Goal: Transaction & Acquisition: Purchase product/service

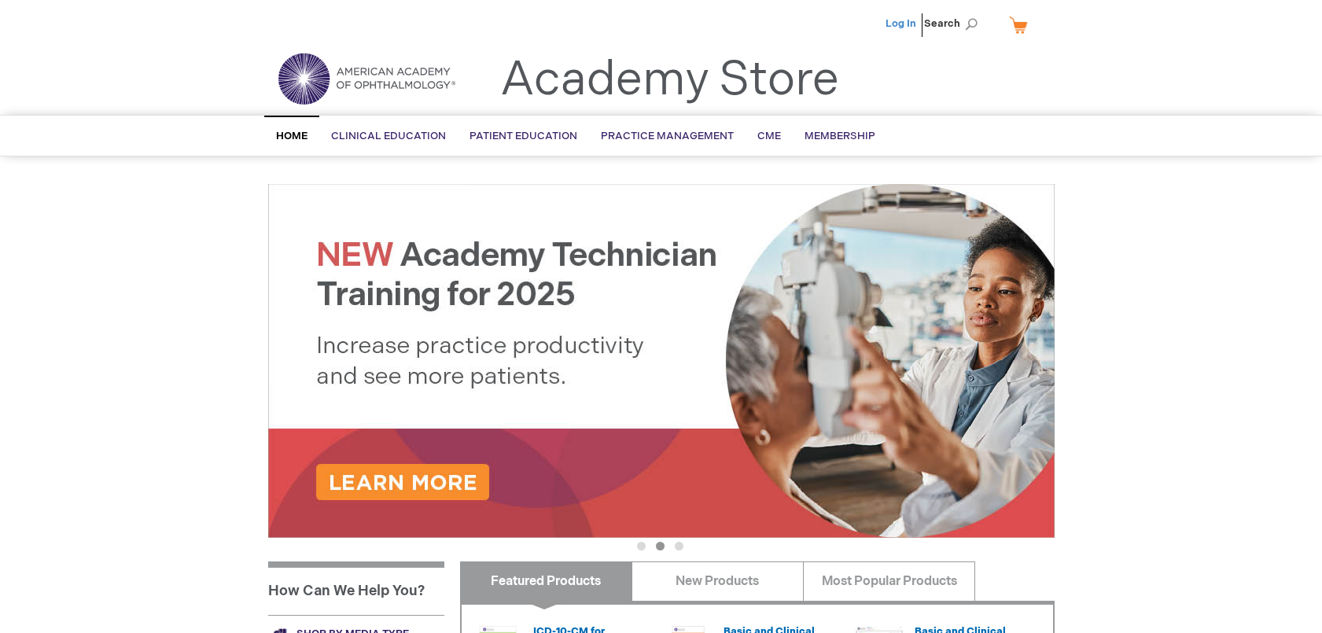
click at [908, 21] on link "Log In" at bounding box center [900, 23] width 31 height 13
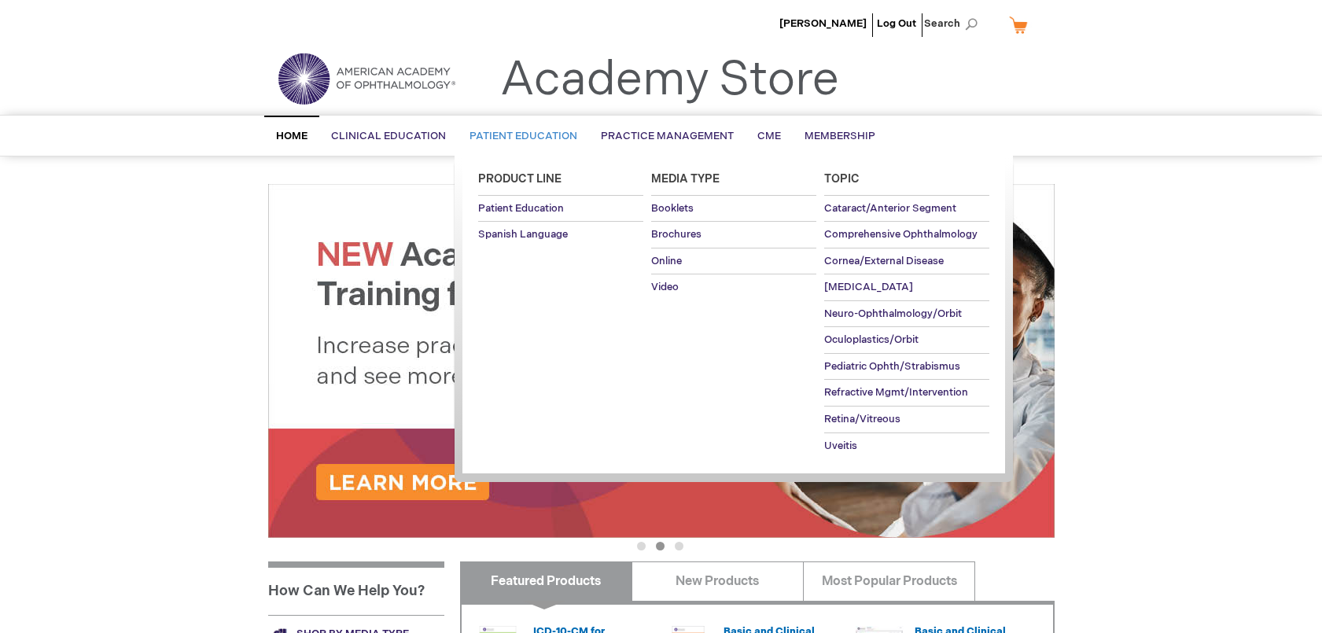
click at [498, 136] on span "Patient Education" at bounding box center [523, 136] width 108 height 13
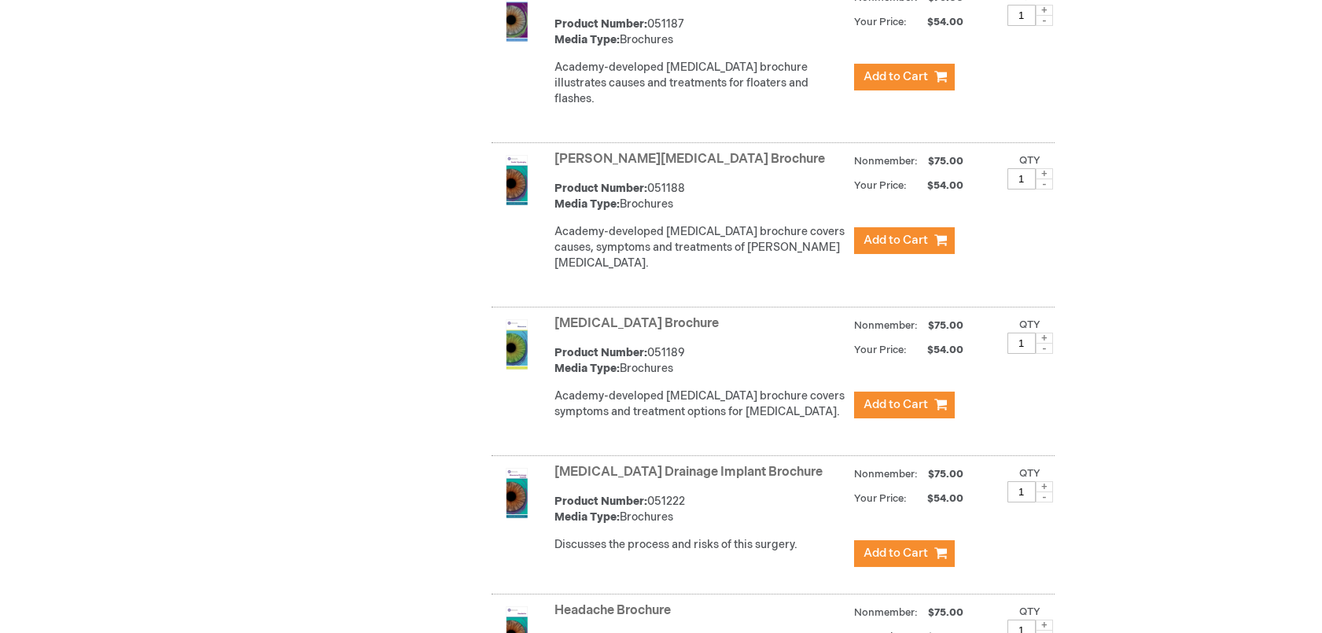
scroll to position [3552, 0]
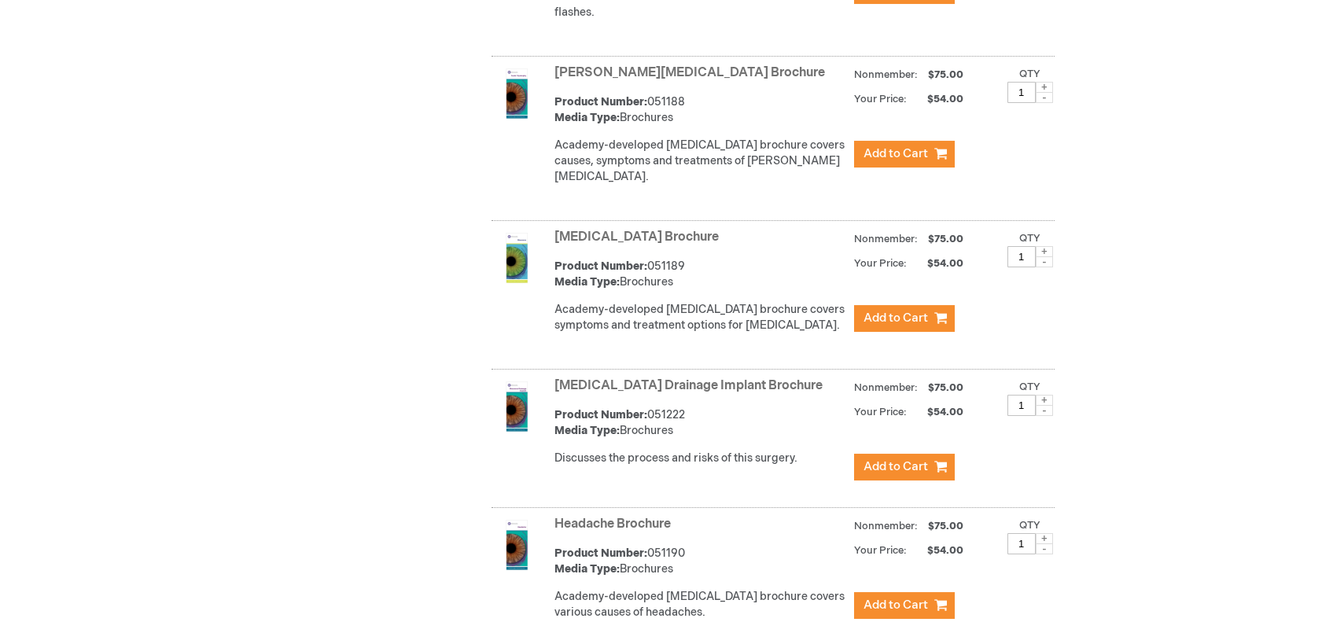
click at [1045, 395] on span at bounding box center [1043, 400] width 17 height 11
type input "2"
click at [914, 459] on span "Add to Cart" at bounding box center [895, 466] width 64 height 15
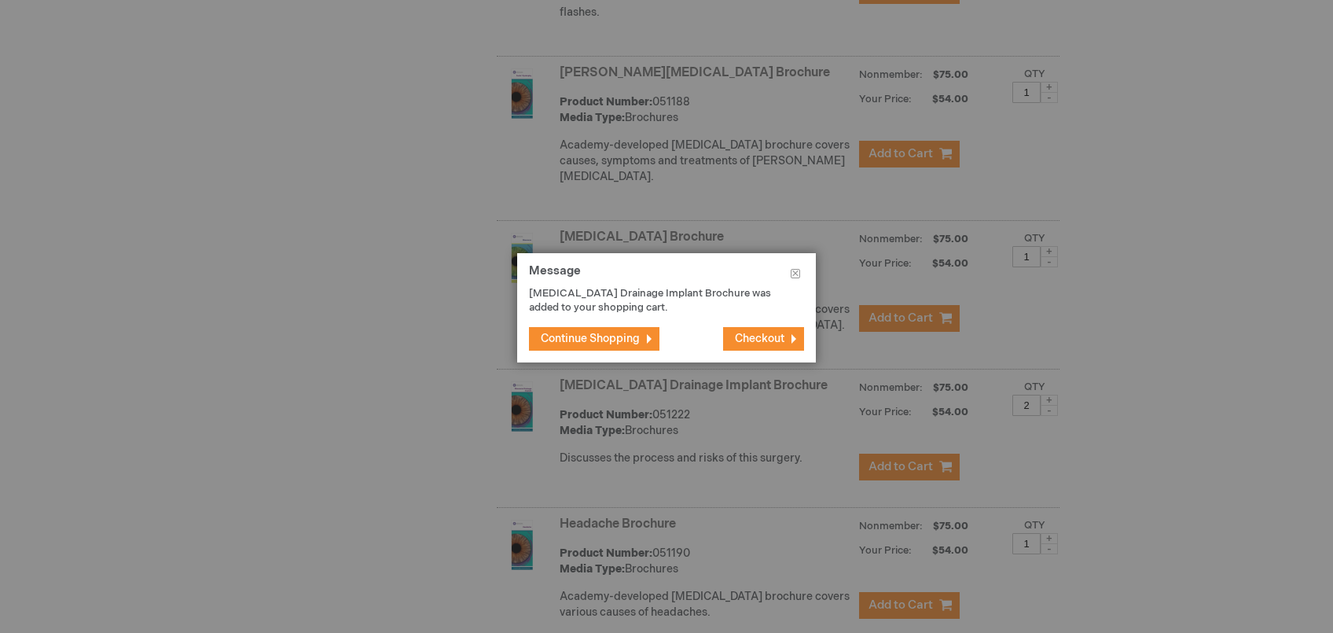
click at [629, 337] on span "Continue Shopping" at bounding box center [590, 338] width 99 height 13
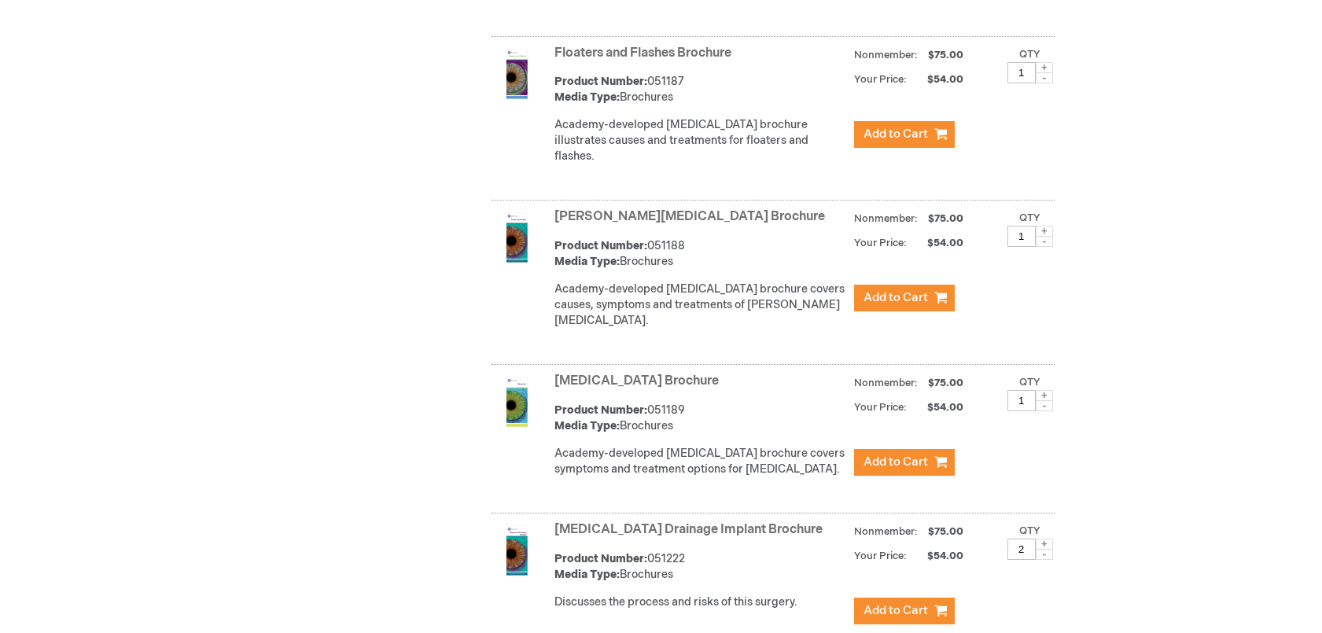
scroll to position [3500, 0]
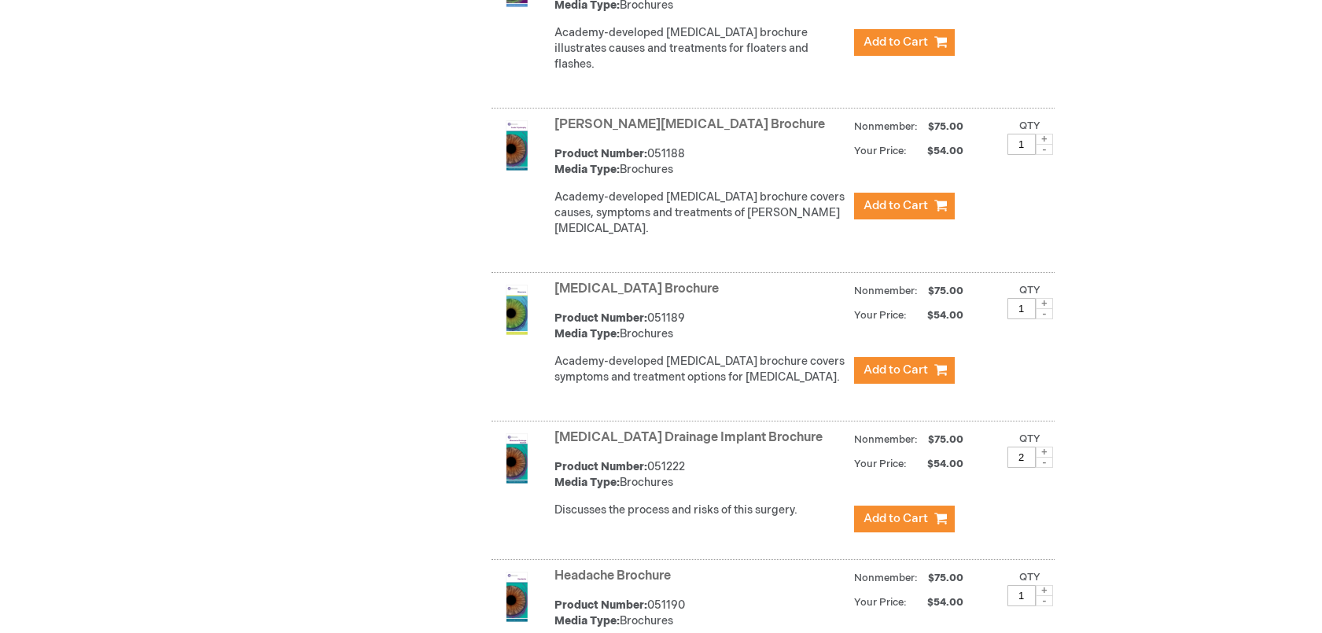
click at [1043, 298] on span at bounding box center [1043, 303] width 17 height 11
type input "2"
click at [903, 362] on span "Add to Cart" at bounding box center [895, 369] width 64 height 15
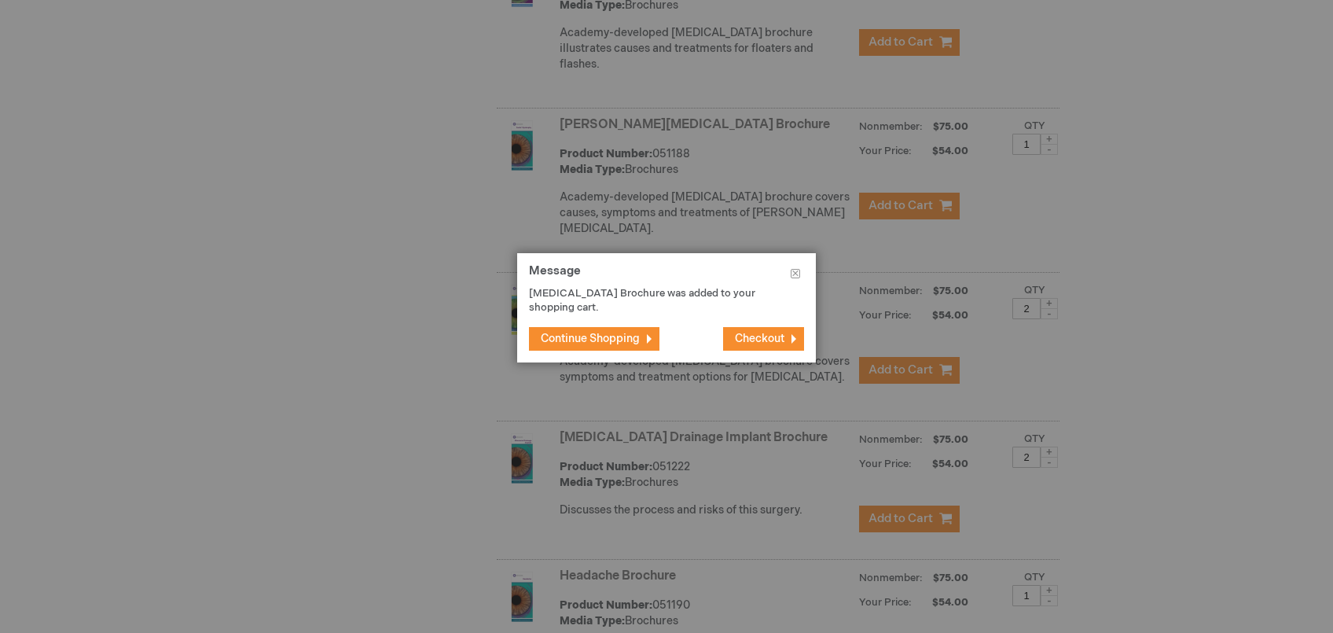
click at [612, 332] on span "Continue Shopping" at bounding box center [590, 338] width 99 height 13
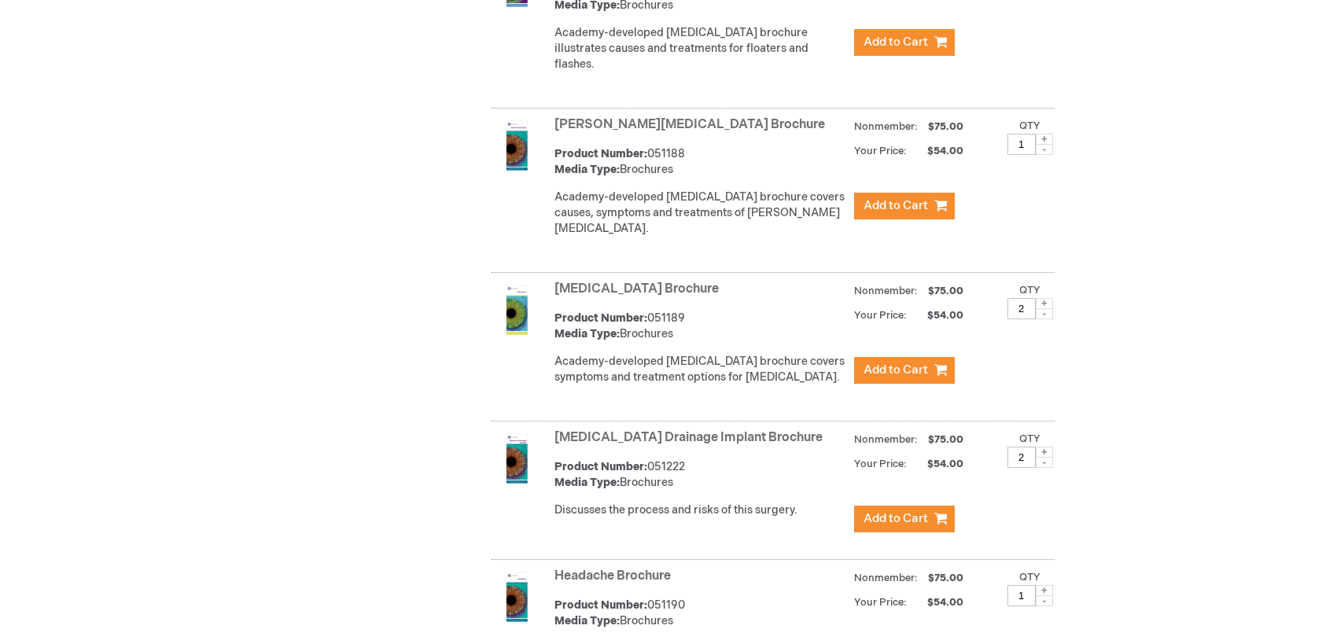
click at [623, 281] on link "[MEDICAL_DATA] Brochure" at bounding box center [636, 288] width 164 height 15
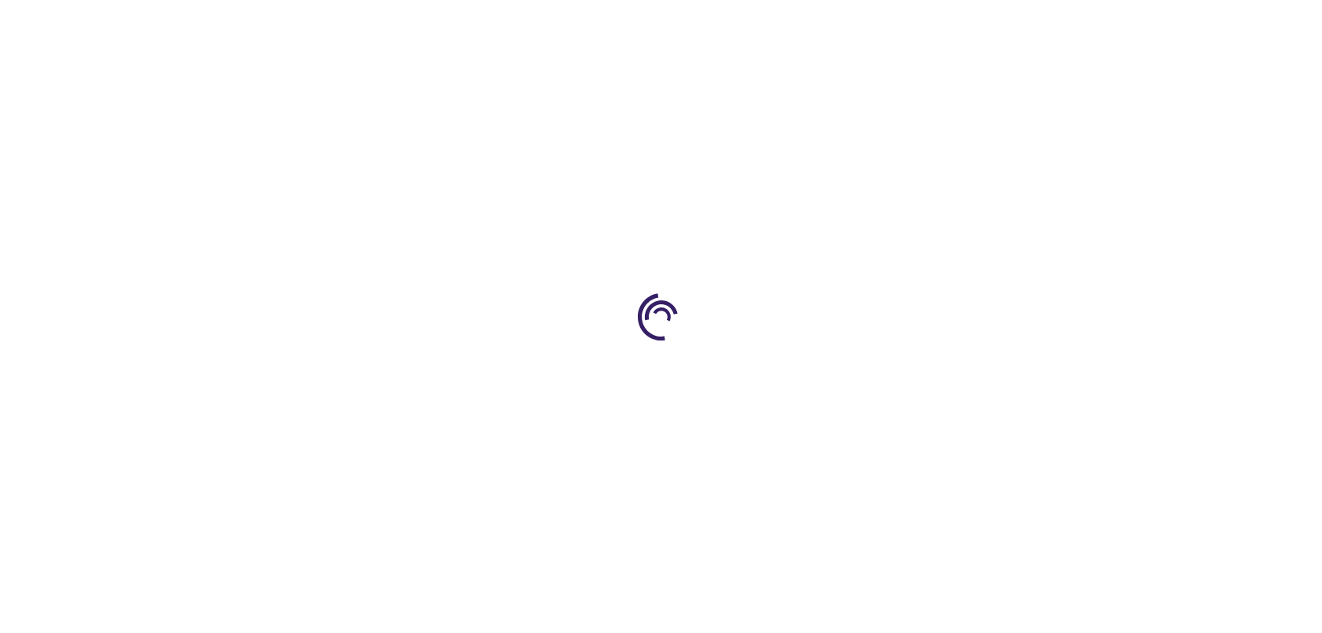
type input "1"
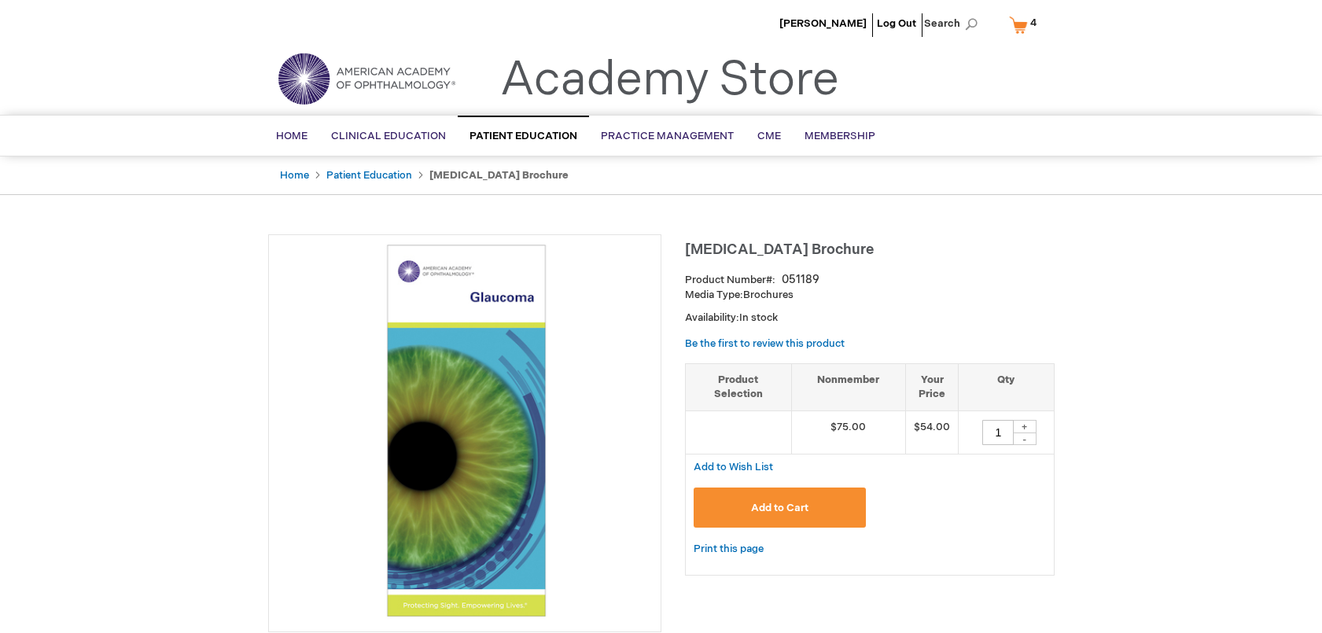
scroll to position [194, 0]
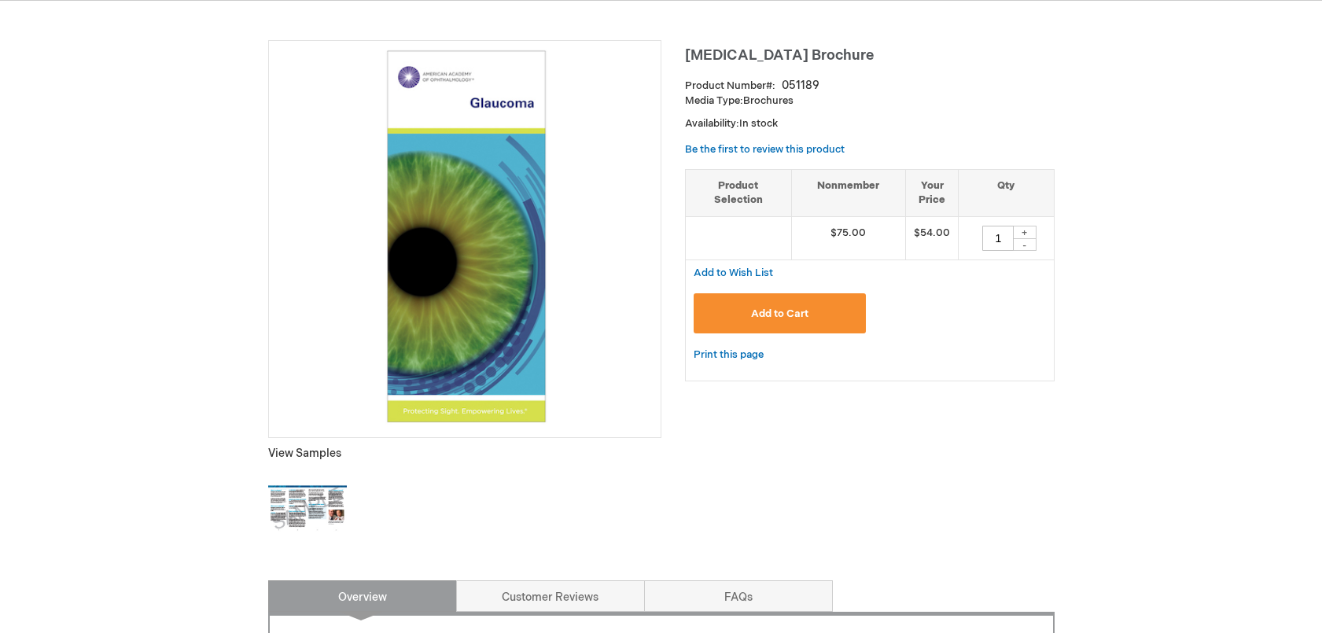
click at [299, 505] on img at bounding box center [307, 508] width 79 height 79
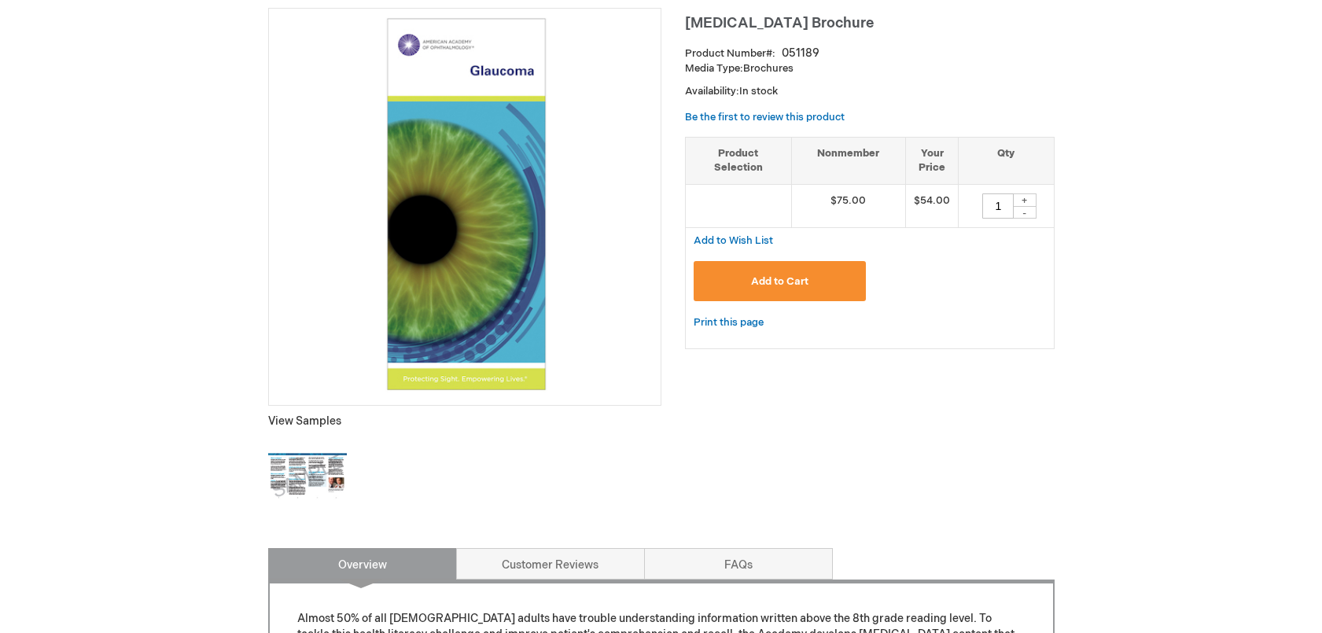
scroll to position [0, 0]
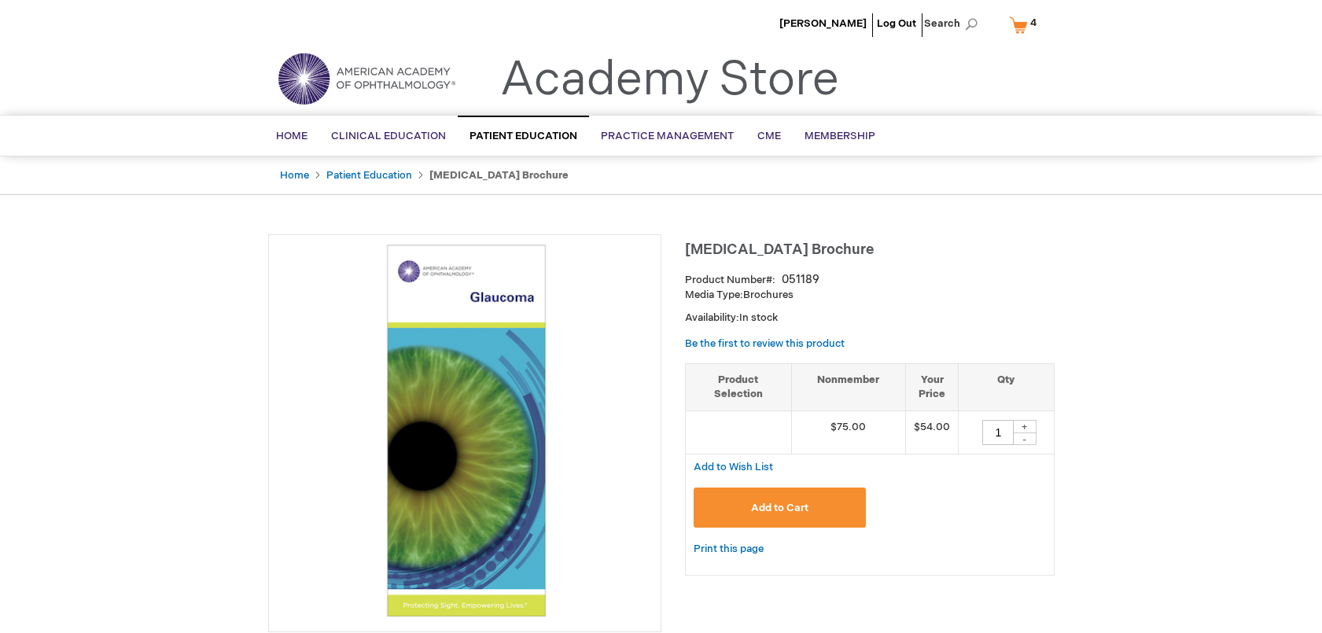
click at [1022, 22] on link "My Cart 4 4 items" at bounding box center [1026, 25] width 41 height 28
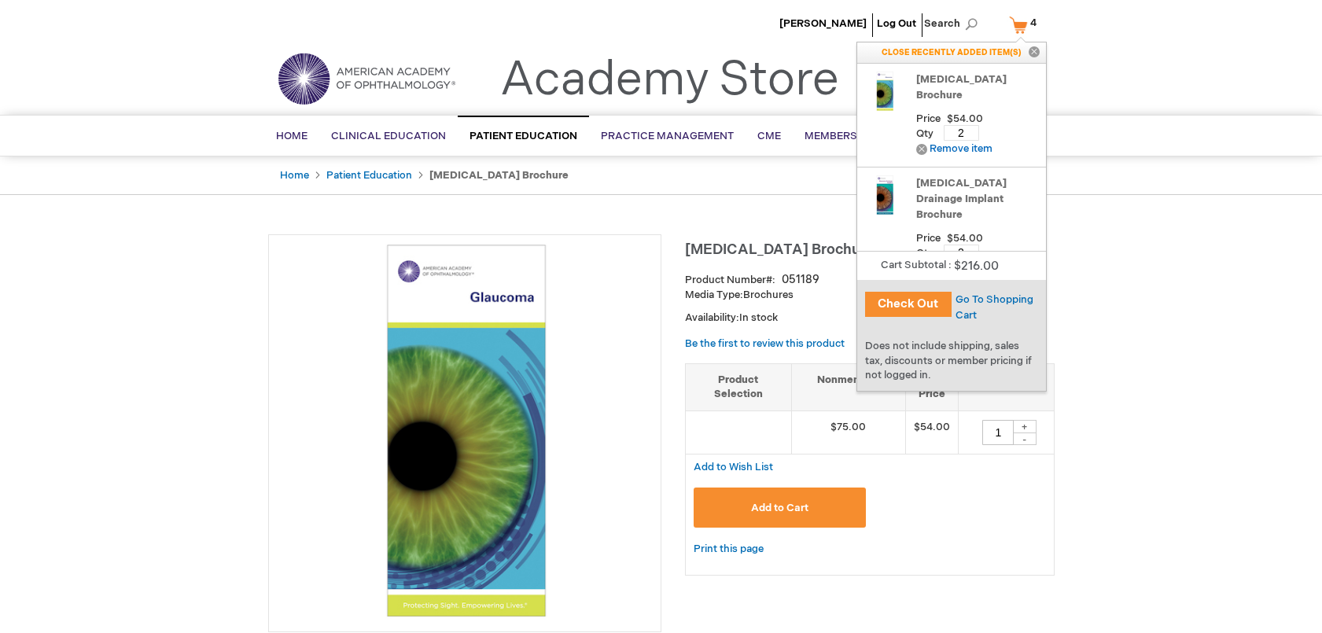
click at [908, 301] on button "Check Out" at bounding box center [908, 304] width 86 height 25
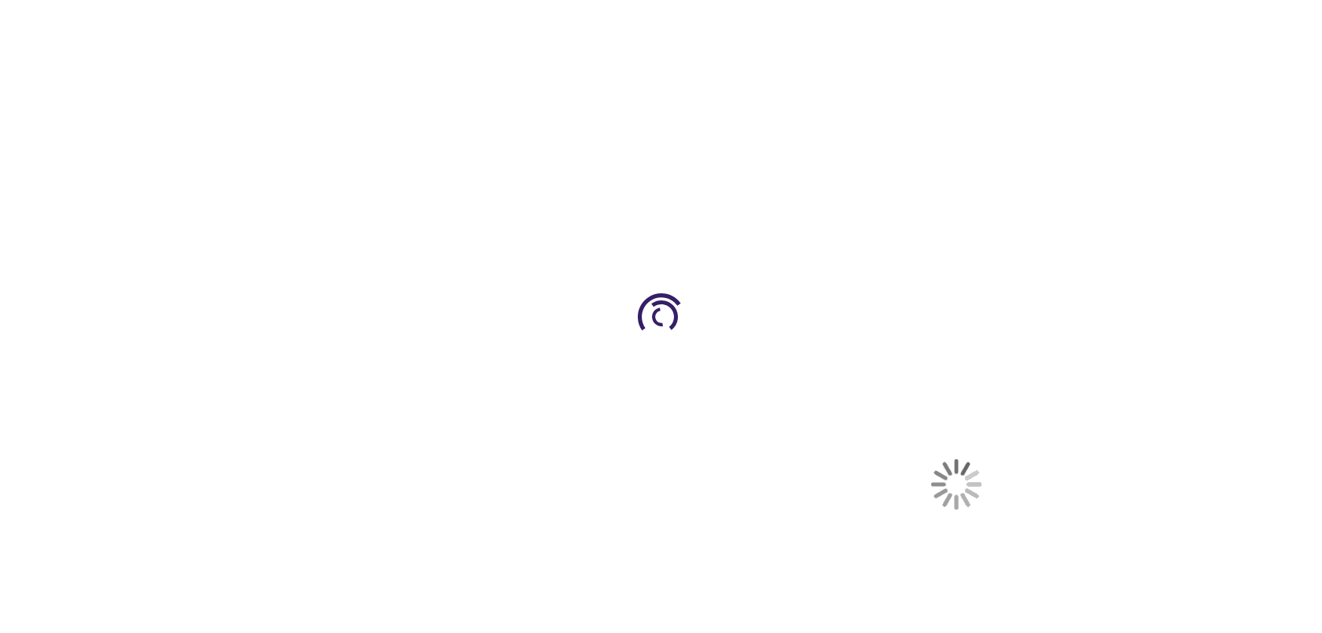
select select "US"
select select "36"
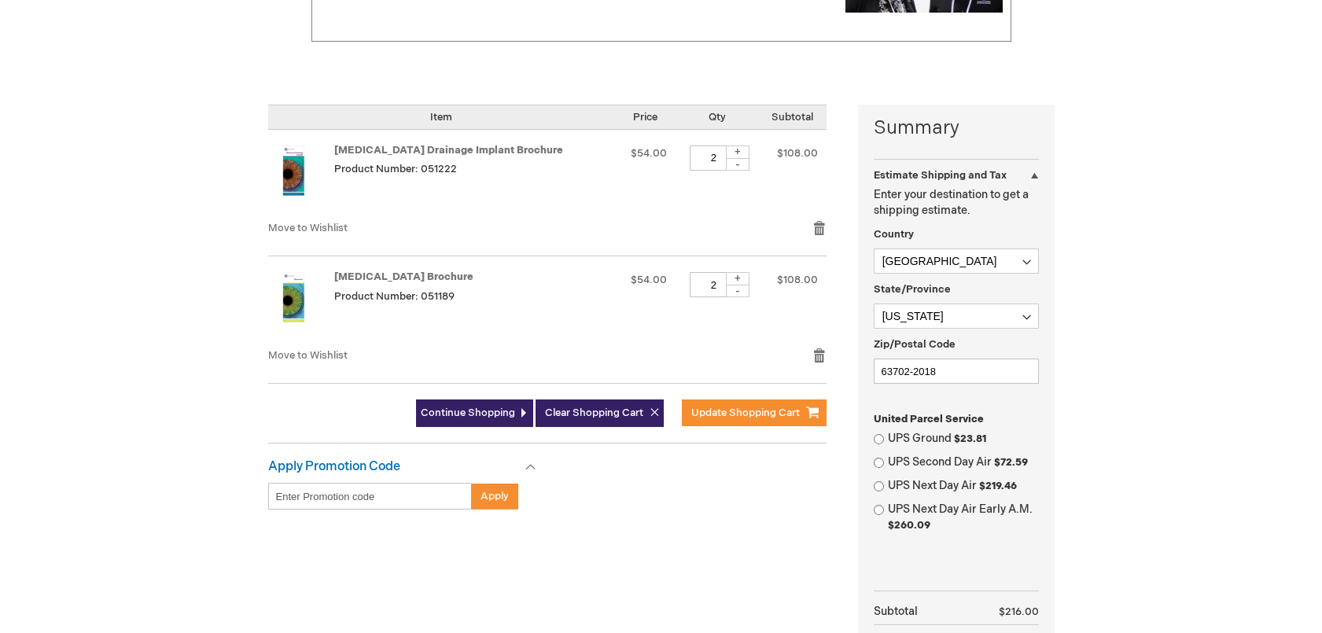
scroll to position [388, 0]
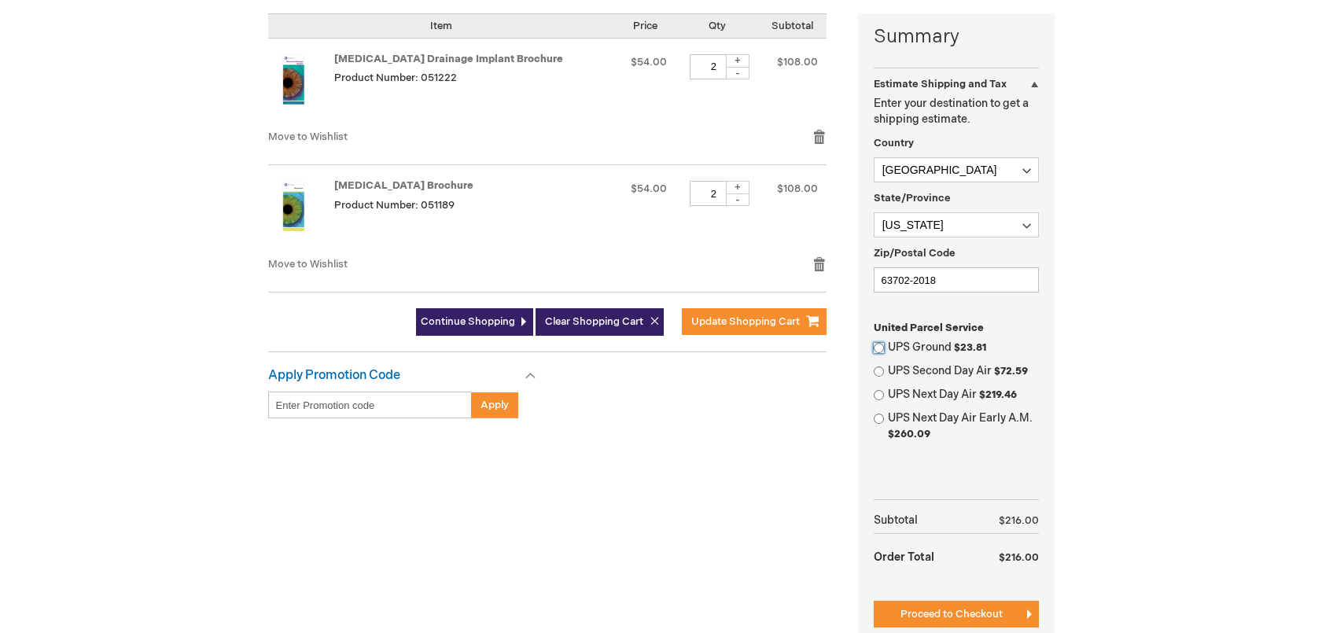
click at [881, 347] on input "UPS Ground $23.81" at bounding box center [879, 348] width 10 height 10
radio input "true"
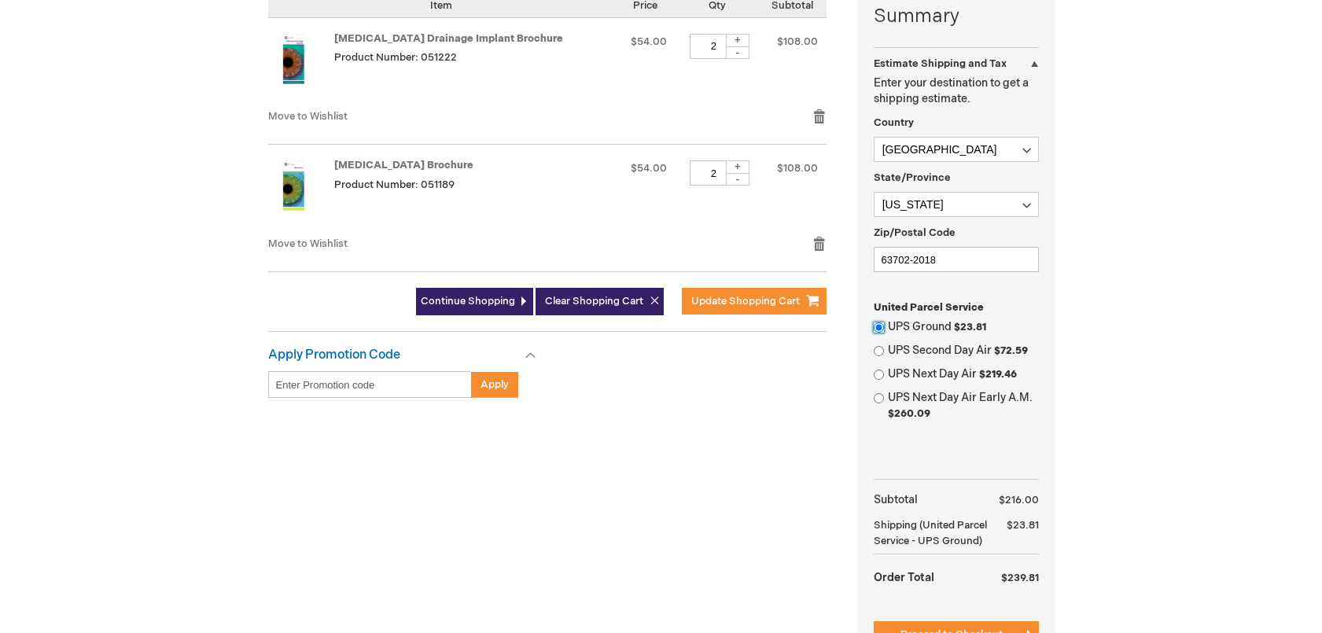
scroll to position [583, 0]
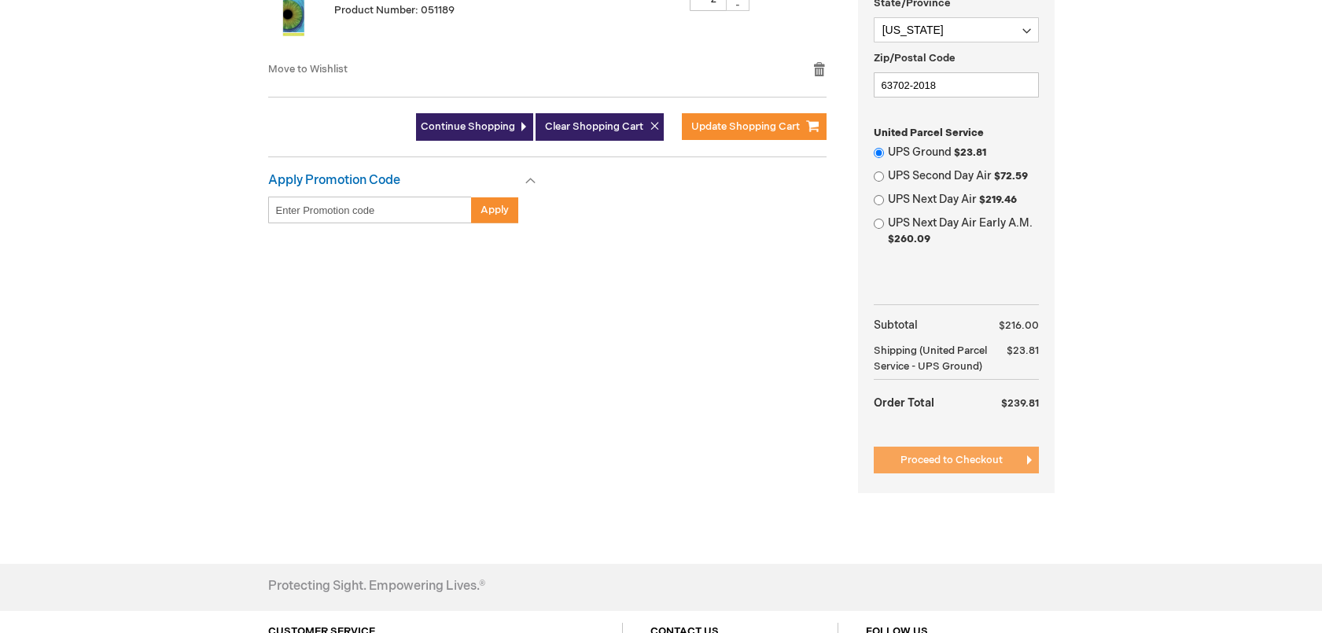
click at [953, 459] on span "Proceed to Checkout" at bounding box center [951, 460] width 102 height 13
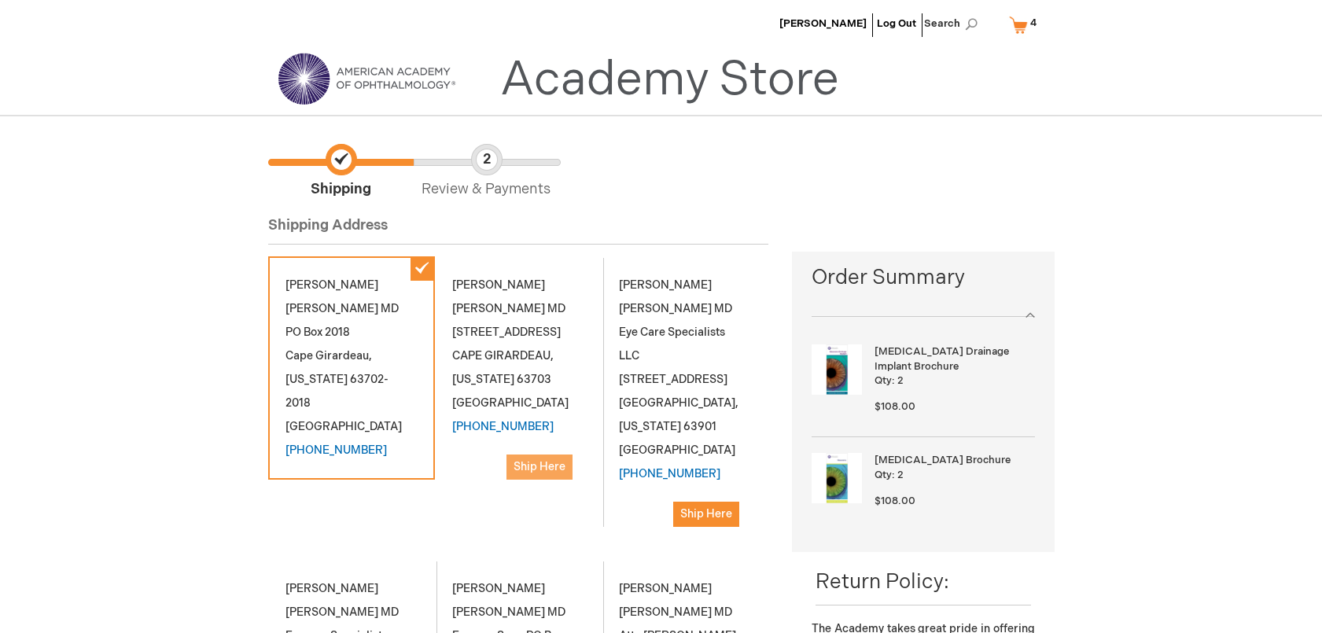
click at [551, 473] on span "Ship Here" at bounding box center [539, 466] width 52 height 13
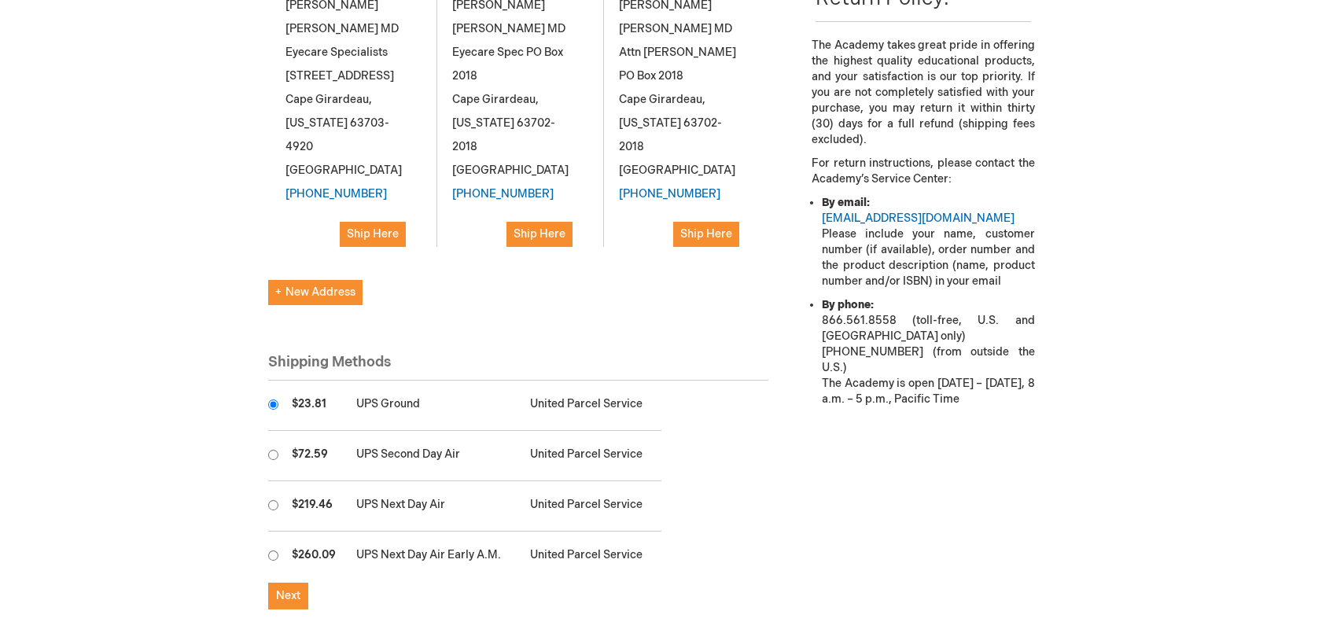
scroll to position [778, 0]
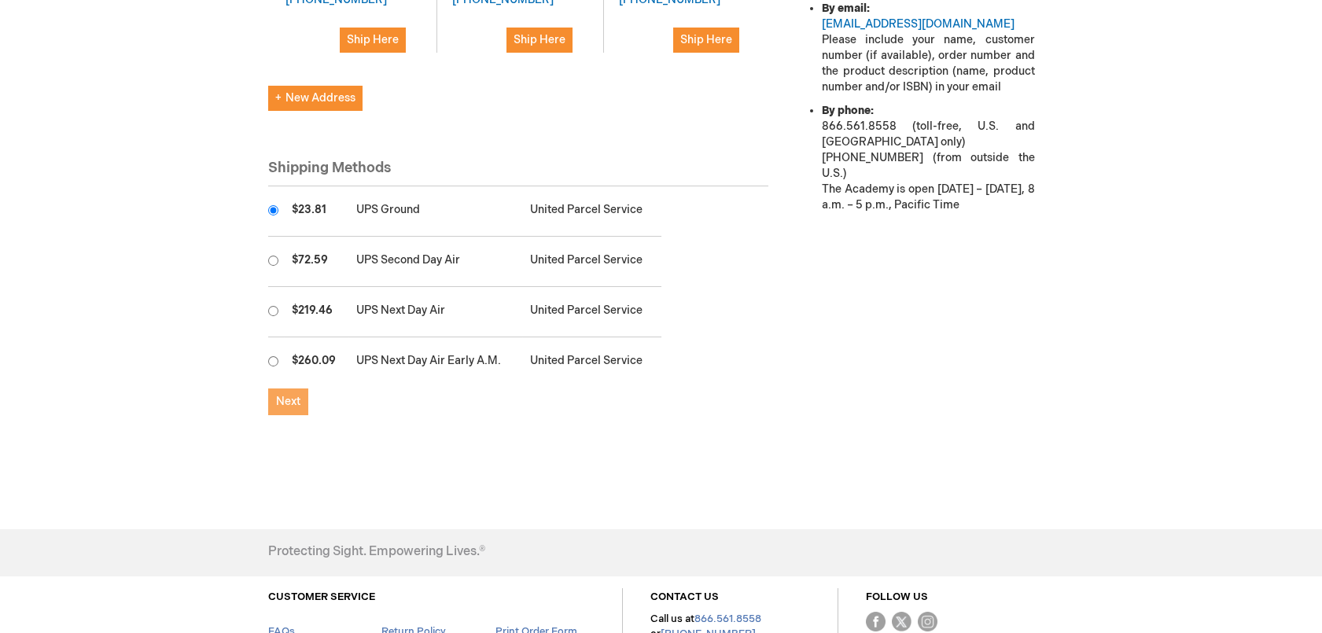
click at [278, 408] on span "Next" at bounding box center [288, 401] width 24 height 13
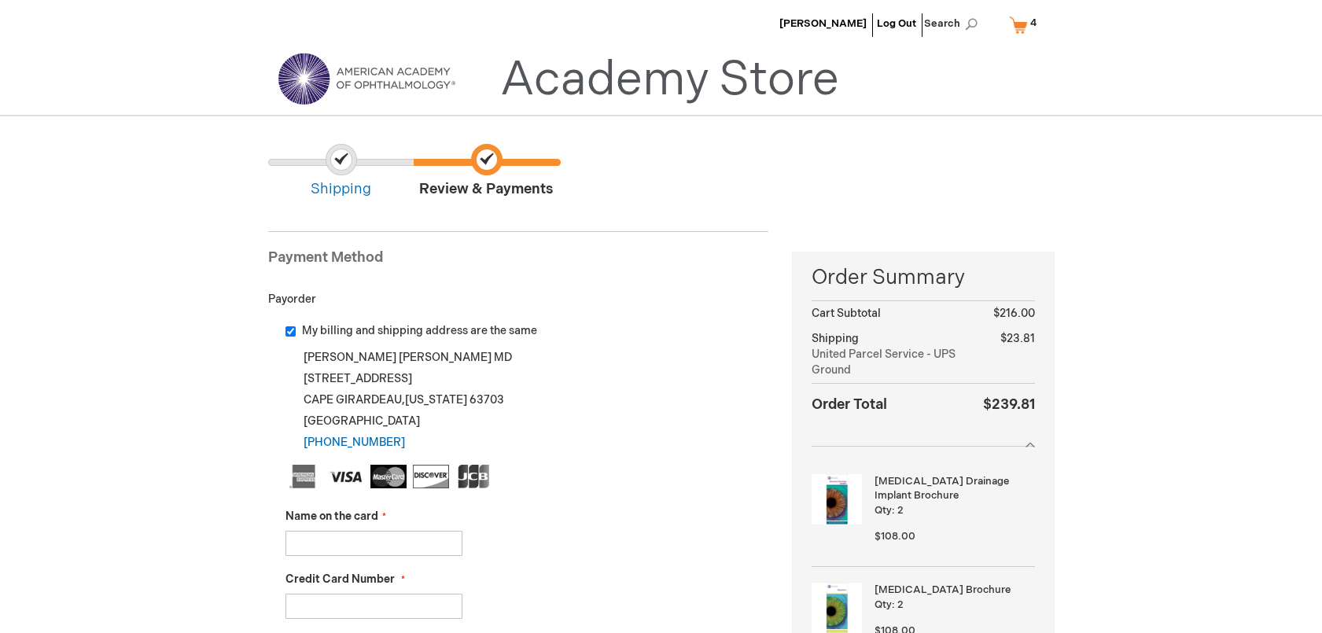
scroll to position [194, 0]
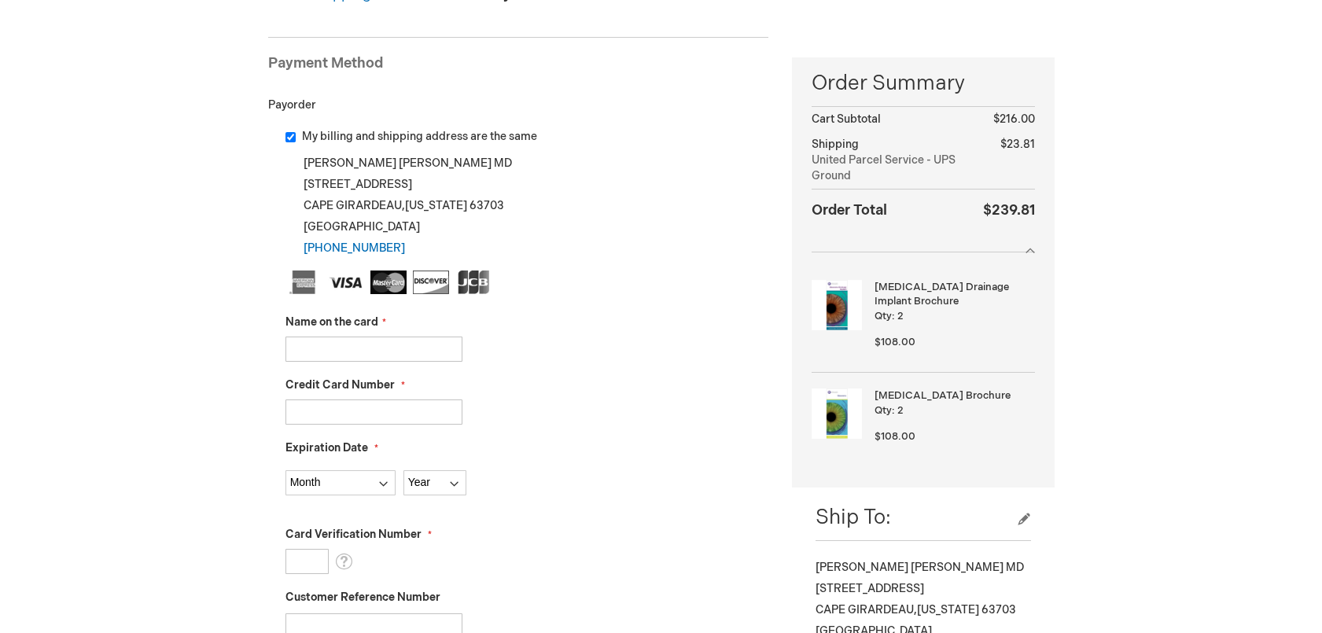
click at [319, 344] on input "Name on the card" at bounding box center [373, 349] width 177 height 25
type input "CINDY M LOHMANN"
click at [340, 410] on input "Credit Card Number" at bounding box center [373, 411] width 177 height 25
type input "4246315181315936"
click at [285, 470] on select "Month 01 - January 02 - February 03 - March 04 - April 05 - May 06 - June 07 - …" at bounding box center [340, 482] width 110 height 25
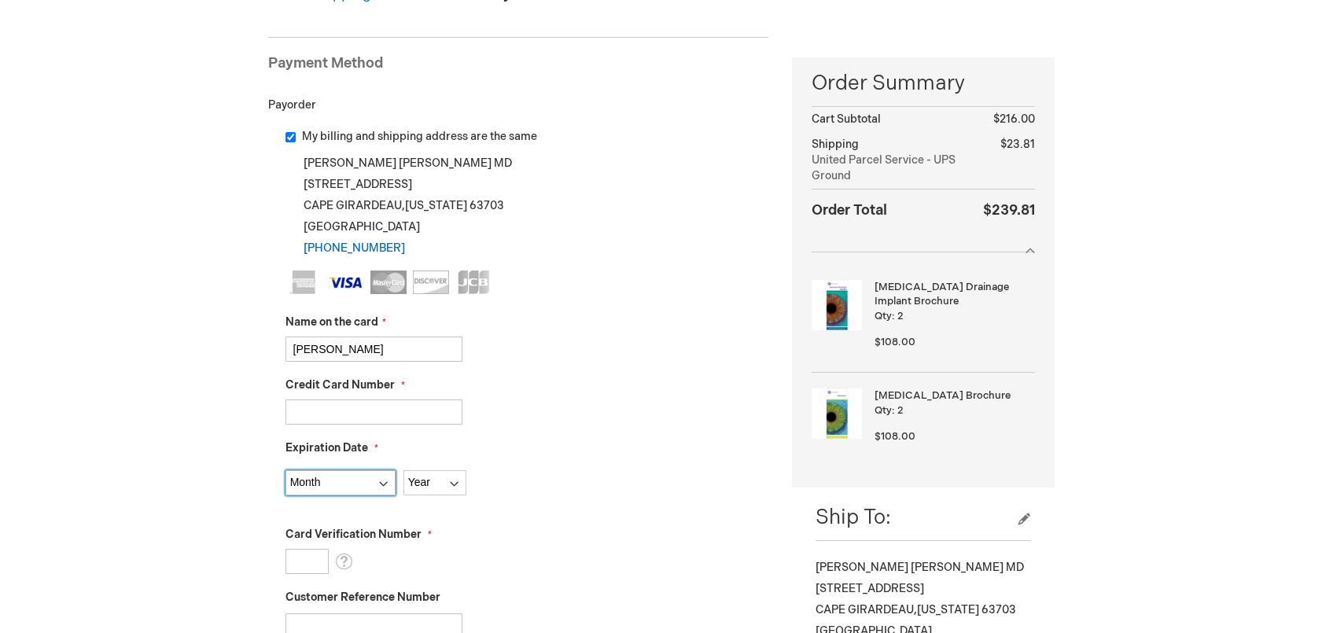
select select "12"
click option "12 - December" at bounding box center [0, 0] width 0 height 0
click at [403, 470] on select "Year 2025 2026 2027 2028 2029 2030 2031 2032 2033 2034 2035" at bounding box center [434, 482] width 63 height 25
select select "2027"
click option "2027" at bounding box center [0, 0] width 0 height 0
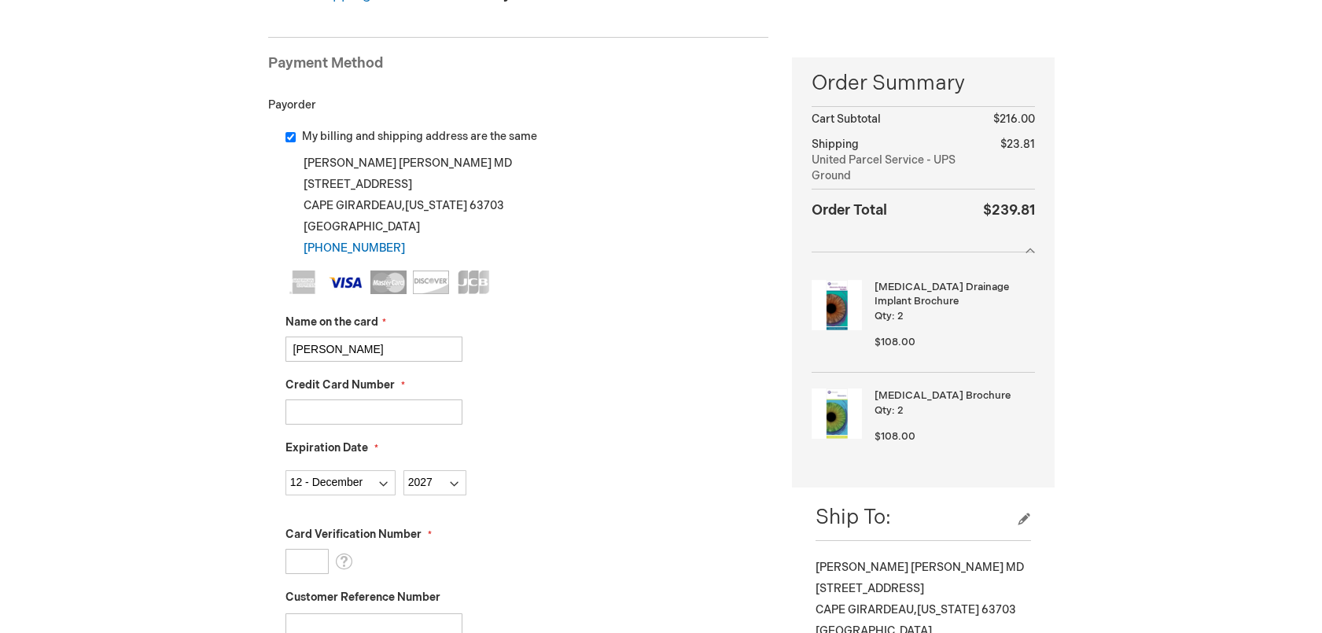
click at [292, 554] on input "Card Verification Number" at bounding box center [306, 561] width 43 height 25
type input "986"
click at [443, 550] on div "Card Verification Number 986 What is this?" at bounding box center [527, 550] width 484 height 47
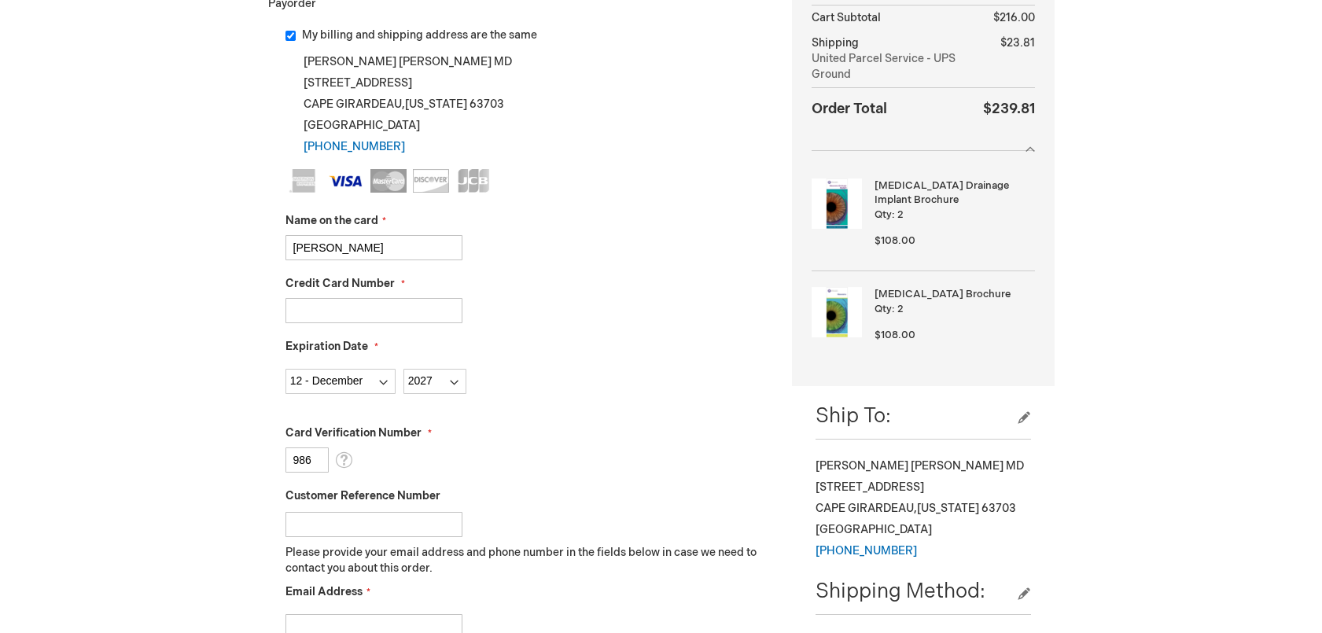
scroll to position [388, 0]
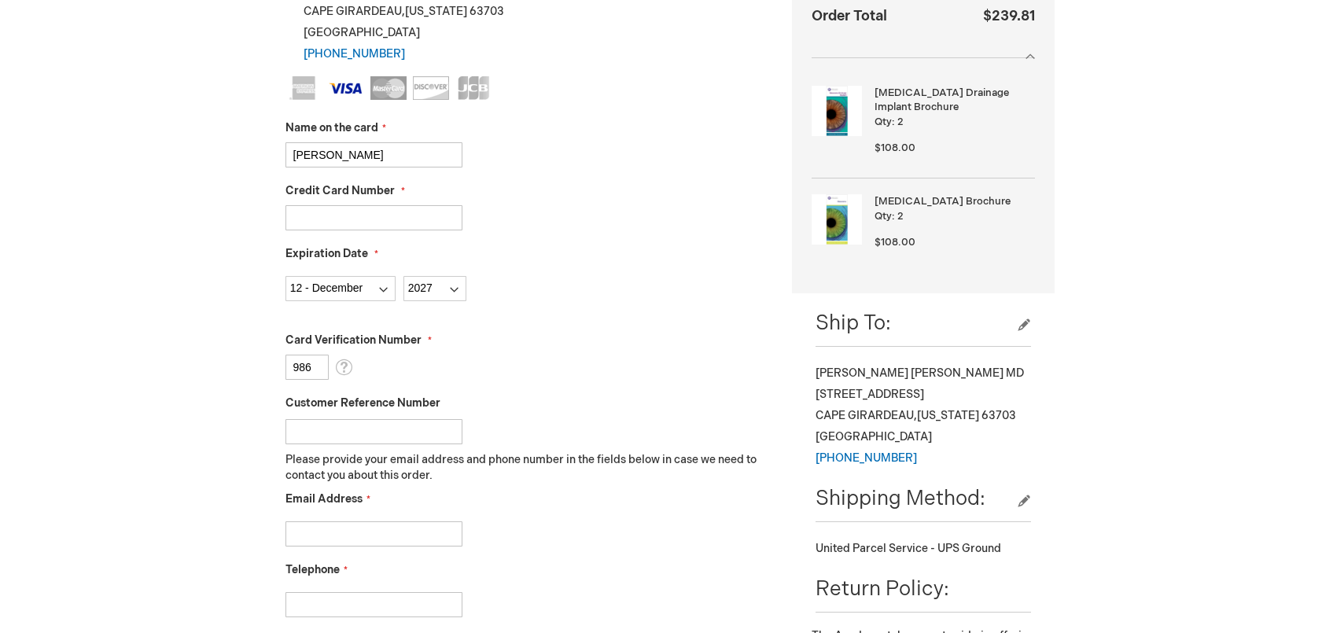
click at [395, 531] on input "Email Address" at bounding box center [373, 533] width 177 height 25
type input "C"
type input "cindyml@wespecialeyes.com"
click at [377, 605] on input "Telephone" at bounding box center [373, 604] width 177 height 25
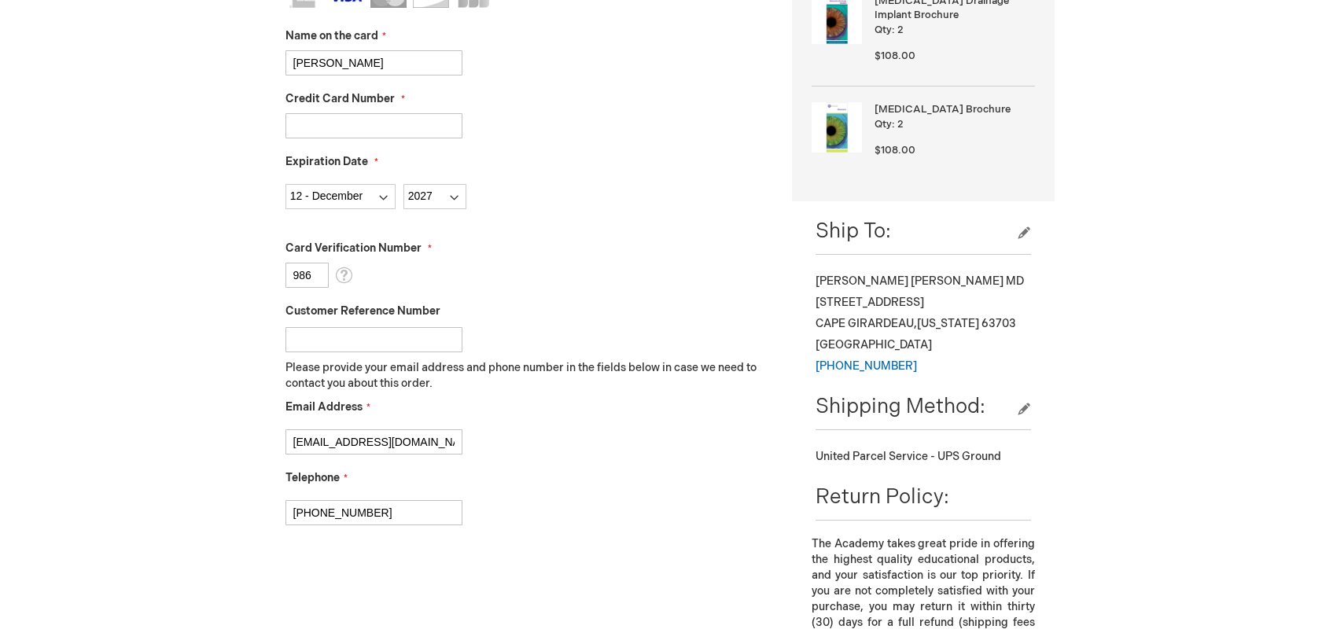
scroll to position [583, 0]
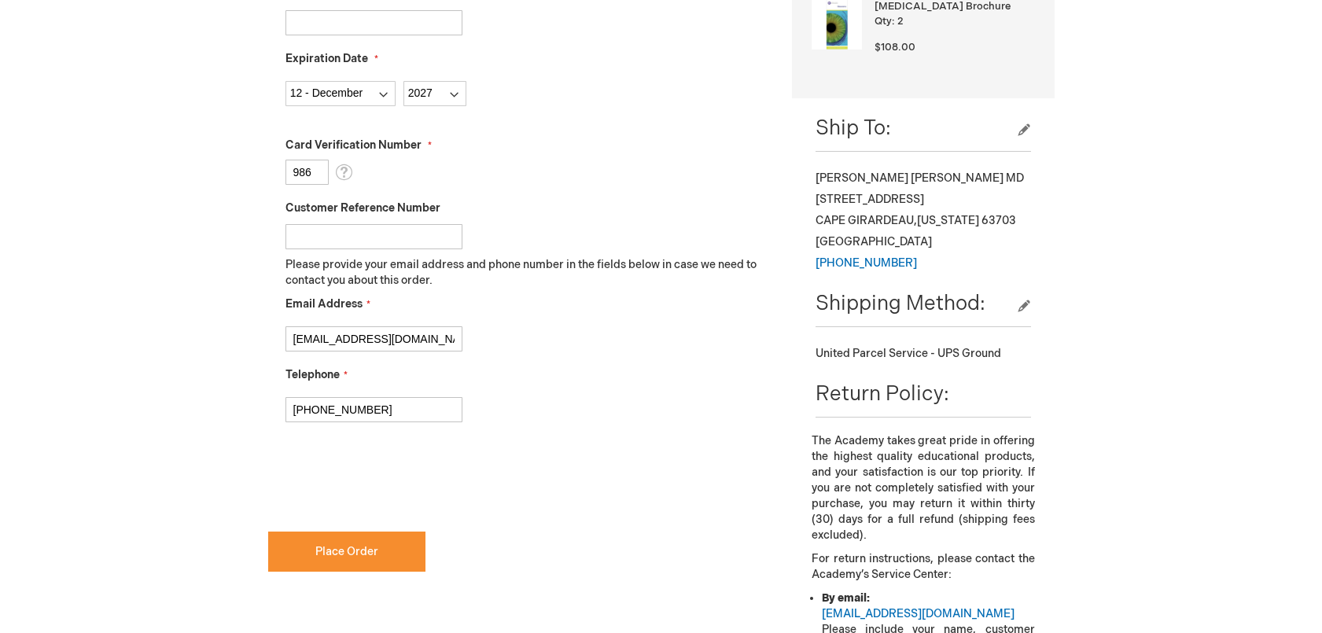
type input "[PHONE_NUMBER]"
checkbox input "true"
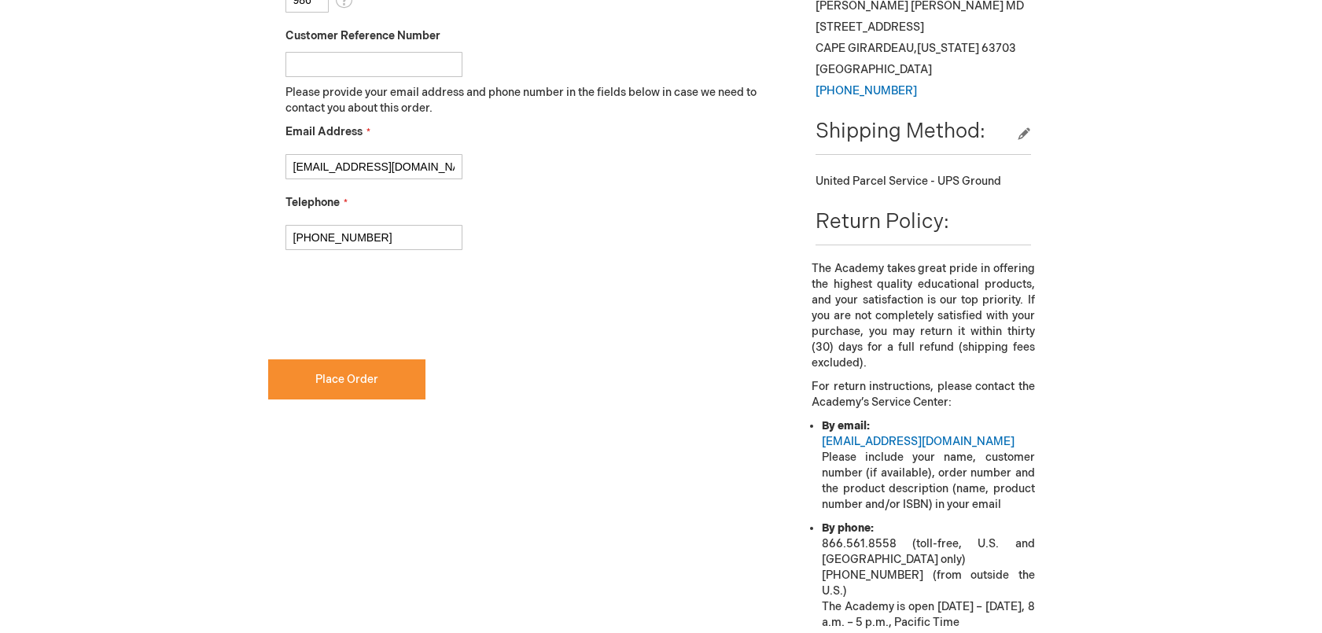
scroll to position [972, 0]
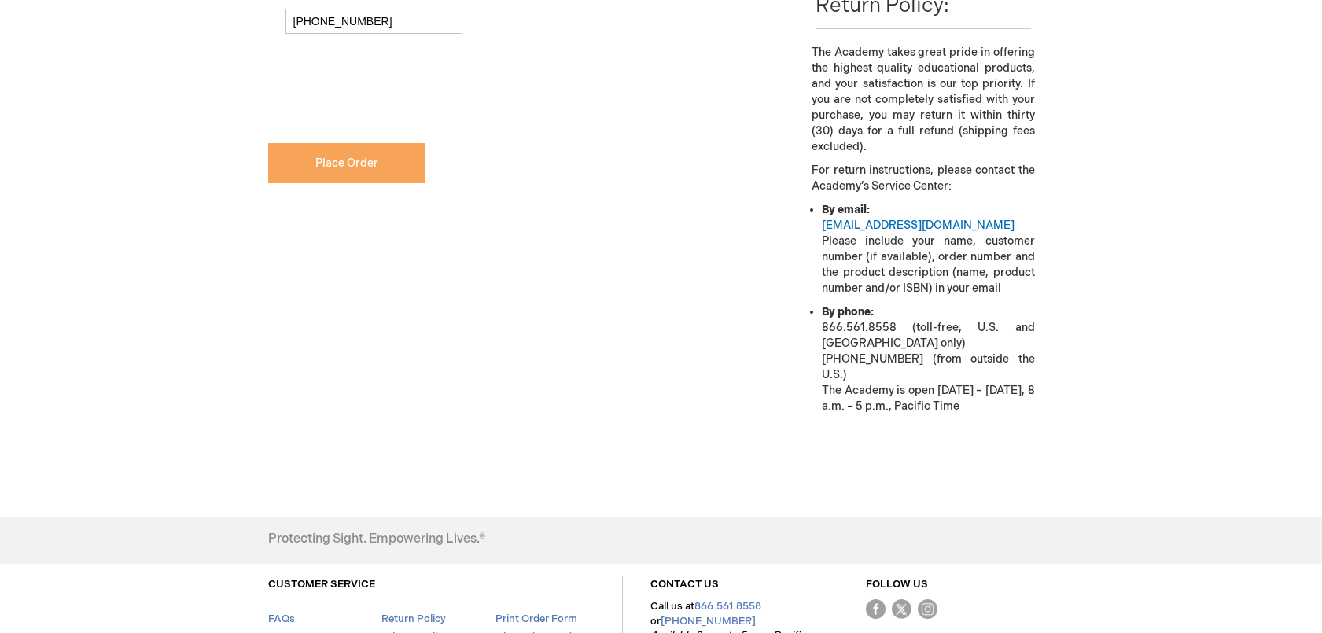
click at [347, 162] on span "Place Order" at bounding box center [346, 162] width 63 height 13
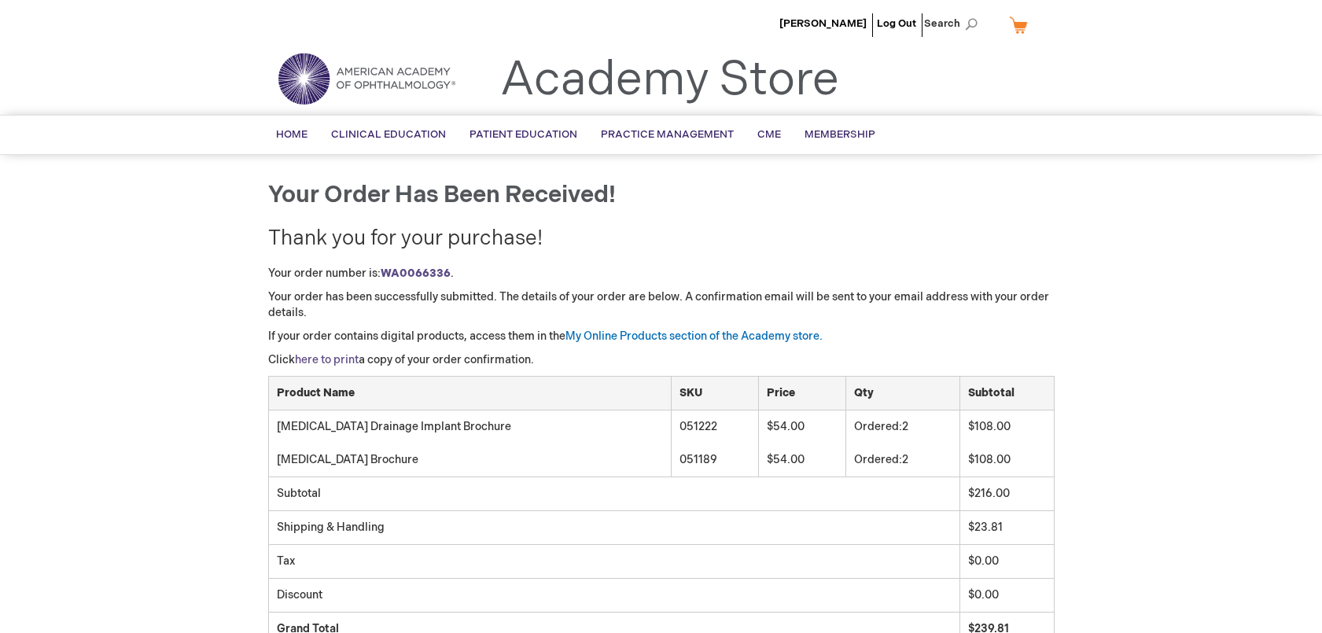
click at [318, 360] on link "here to print" at bounding box center [327, 359] width 64 height 13
click at [902, 20] on link "Log Out" at bounding box center [896, 23] width 39 height 13
